Goal: Complete application form: Complete application form

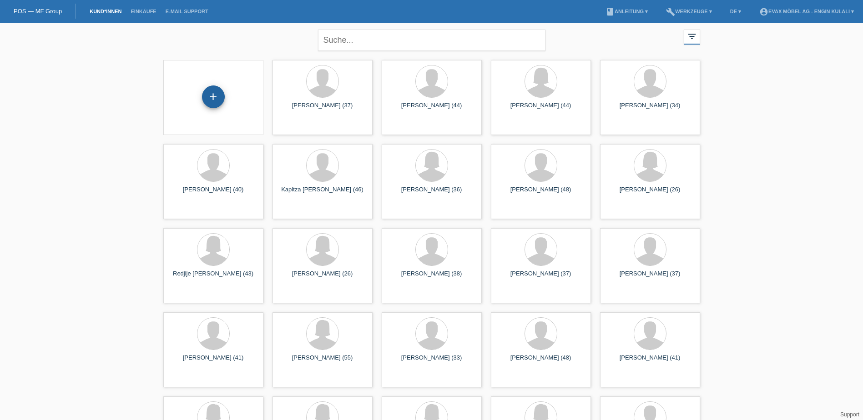
click at [207, 98] on div "+" at bounding box center [213, 97] width 23 height 23
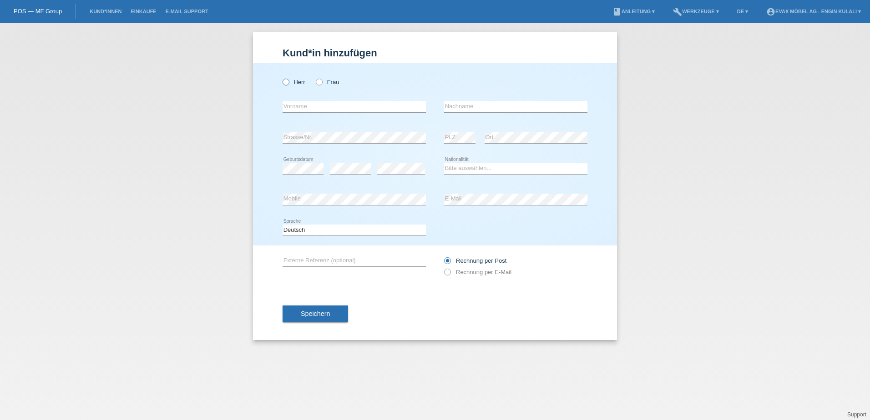
click at [281, 77] on icon at bounding box center [281, 77] width 0 height 0
click at [288, 82] on input "Herr" at bounding box center [286, 82] width 6 height 6
radio input "true"
click at [318, 104] on input "text" at bounding box center [354, 106] width 143 height 11
type input "E"
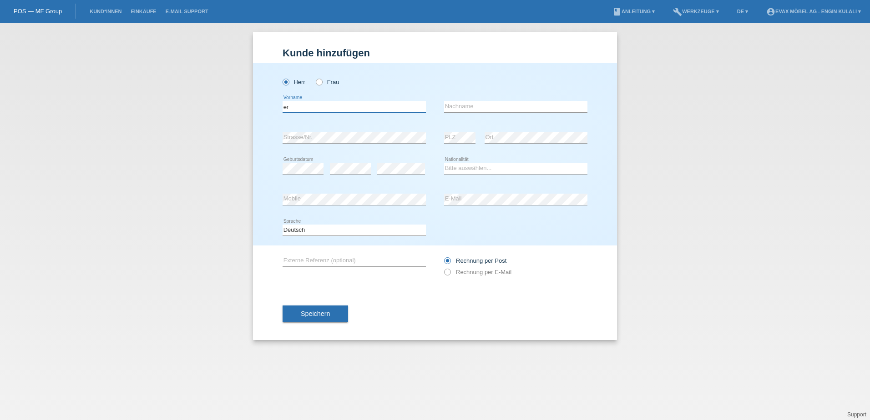
type input "e"
type input "Ertekin"
type input "Simsek"
click at [388, 174] on icon at bounding box center [401, 174] width 48 height 0
click at [467, 164] on select "Bitte auswählen... Schweiz Deutschland Liechtenstein Österreich ------------ Af…" at bounding box center [515, 168] width 143 height 11
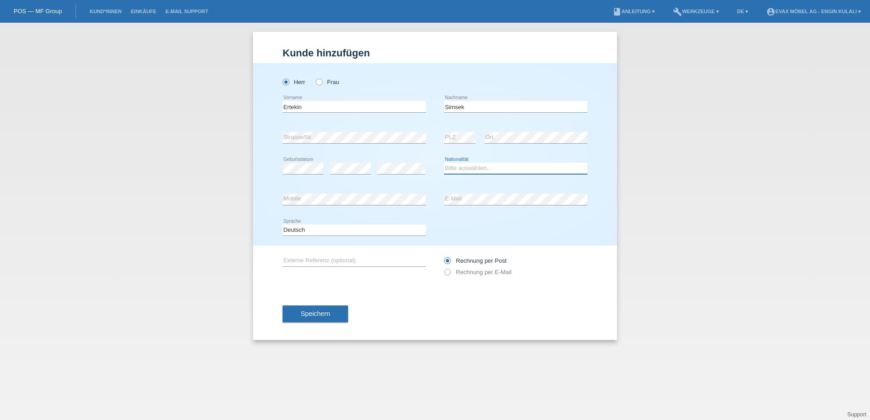
click at [472, 167] on select "Bitte auswählen... Schweiz Deutschland Liechtenstein Österreich ------------ Af…" at bounding box center [515, 168] width 143 height 11
select select "CH"
click at [444, 163] on select "Bitte auswählen... Schweiz Deutschland Liechtenstein Österreich ------------ Af…" at bounding box center [515, 168] width 143 height 11
click at [332, 308] on button "Speichern" at bounding box center [316, 314] width 66 height 17
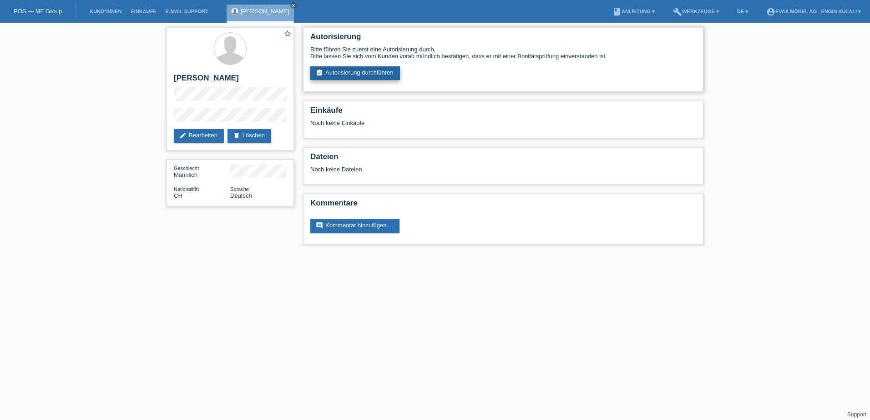
click at [353, 74] on link "assignment_turned_in Autorisierung durchführen" at bounding box center [355, 73] width 90 height 14
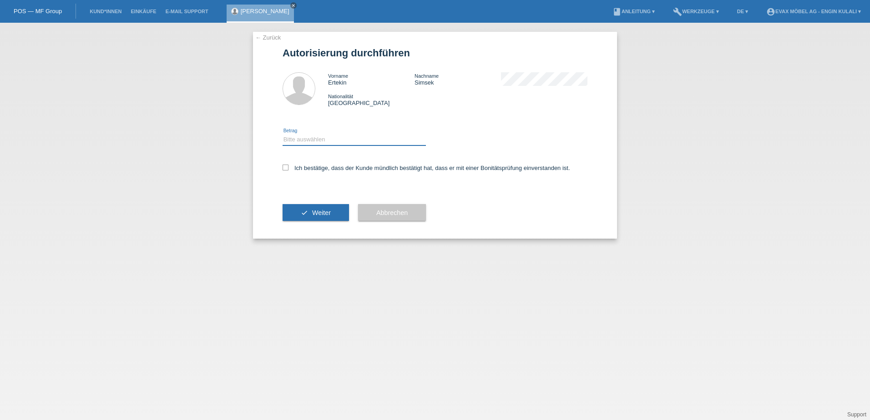
click at [332, 137] on select "Bitte auswählen CHF 1.00 - CHF 499.00 CHF 500.00 - CHF 1'999.00 CHF 2'000.00 - …" at bounding box center [354, 139] width 143 height 11
select select "3"
click at [283, 134] on select "Bitte auswählen CHF 1.00 - CHF 499.00 CHF 500.00 - CHF 1'999.00 CHF 2'000.00 - …" at bounding box center [354, 139] width 143 height 11
click at [289, 169] on label "Ich bestätige, dass der Kunde mündlich bestätigt hat, dass er mit einer Bonität…" at bounding box center [427, 168] width 288 height 7
click at [288, 169] on input "Ich bestätige, dass der Kunde mündlich bestätigt hat, dass er mit einer Bonität…" at bounding box center [286, 168] width 6 height 6
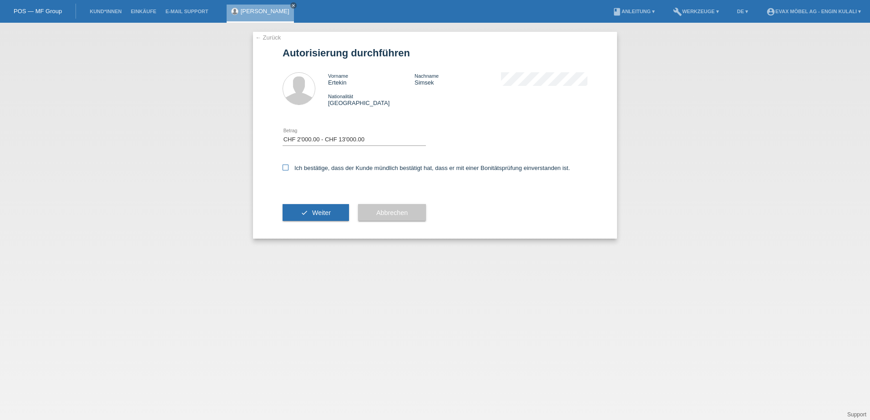
checkbox input "true"
click at [318, 211] on span "Weiter" at bounding box center [321, 212] width 19 height 7
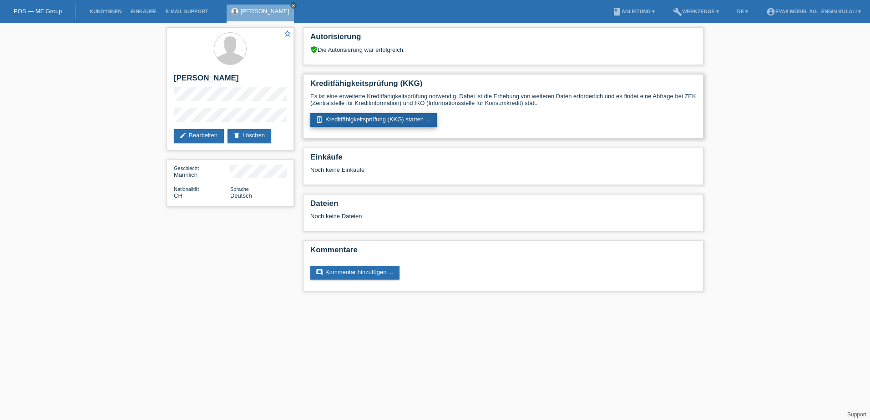
click at [378, 120] on link "perm_device_information Kreditfähigkeitsprüfung (KKG) starten ..." at bounding box center [373, 120] width 126 height 14
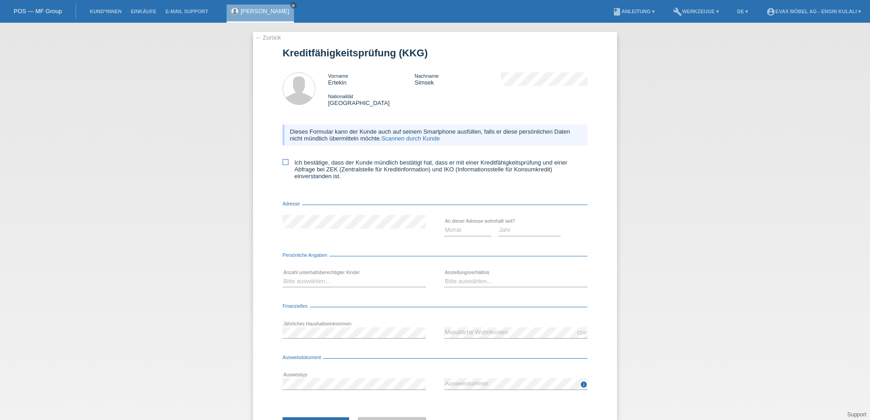
click at [286, 161] on label "Ich bestätige, dass der Kunde mündlich bestätigt hat, dass er mit einer Kreditf…" at bounding box center [435, 169] width 305 height 20
click at [286, 161] on input "Ich bestätige, dass der Kunde mündlich bestätigt hat, dass er mit einer Kreditf…" at bounding box center [286, 162] width 6 height 6
checkbox input "true"
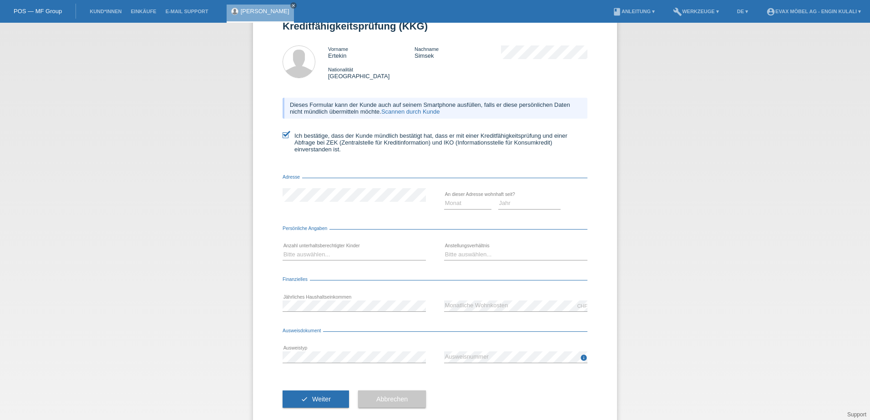
scroll to position [41, 0]
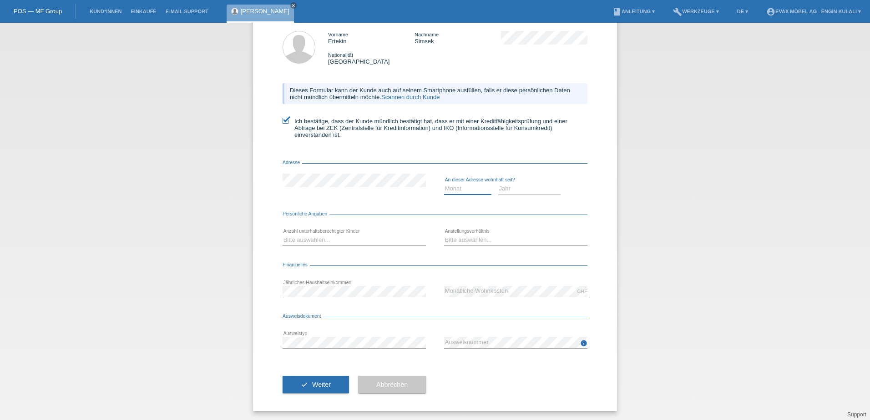
click at [471, 187] on select "Monat 01 02 03 04 05 06 07 08 09 10" at bounding box center [467, 188] width 47 height 11
select select "01"
click at [444, 183] on select "Monat 01 02 03 04 05 06 07 08 09 10" at bounding box center [467, 188] width 47 height 11
click at [525, 187] on select "Jahr 2025 2024 2023 2022 2021 2020 2019 2018 2017 2016 2015 2014 2013 2012 2011…" at bounding box center [529, 188] width 63 height 11
select select "2019"
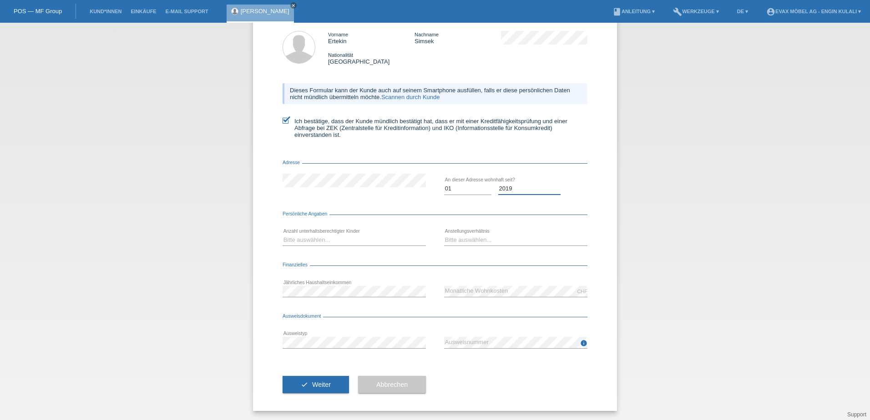
click at [498, 183] on select "Jahr 2025 2024 2023 2022 2021 2020 2019 2018 2017 2016 2015 2014 2013 2012 2011…" at bounding box center [529, 188] width 63 height 11
click at [328, 238] on select "Bitte auswählen... 0 1 2 3 4 5 6 7 8 9" at bounding box center [354, 240] width 143 height 11
select select "0"
click at [283, 235] on select "Bitte auswählen... 0 1 2 3 4 5 6 7 8 9" at bounding box center [354, 240] width 143 height 11
click at [484, 234] on div "Bitte auswählen... Unbefristet Befristet Lehrling/Student Pensioniert Nicht arb…" at bounding box center [515, 240] width 143 height 31
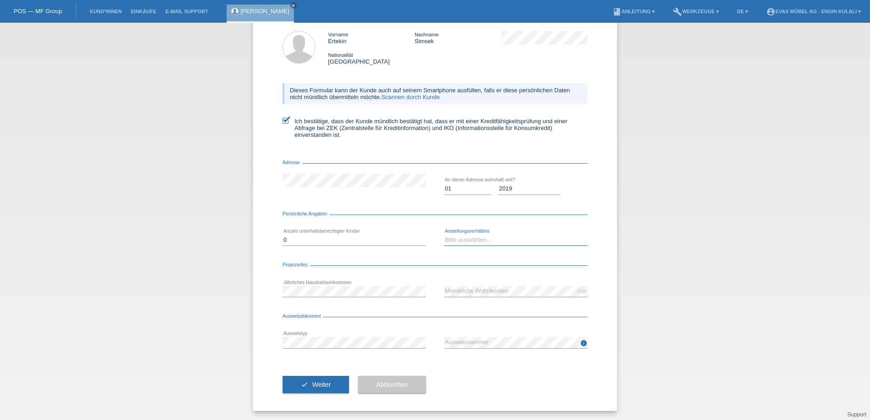
click at [479, 237] on select "Bitte auswählen... Unbefristet Befristet Lehrling/Student Pensioniert Nicht arb…" at bounding box center [515, 240] width 143 height 11
select select "UNLIMITED"
click at [444, 235] on select "Bitte auswählen... Unbefristet Befristet Lehrling/Student Pensioniert Nicht arb…" at bounding box center [515, 240] width 143 height 11
click at [502, 298] on div "CHF error Monatliche Wohnkosten" at bounding box center [515, 291] width 143 height 31
click at [605, 331] on div "← Zurück Kreditfähigkeitsprüfung (KKG) Vorname Ertekin Nachname [PERSON_NAME] N…" at bounding box center [435, 200] width 364 height 421
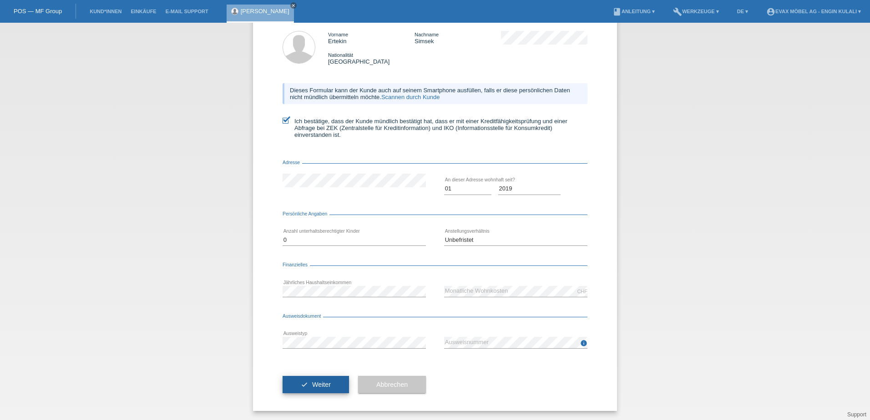
click at [313, 382] on span "Weiter" at bounding box center [321, 384] width 19 height 7
